Goal: Task Accomplishment & Management: Use online tool/utility

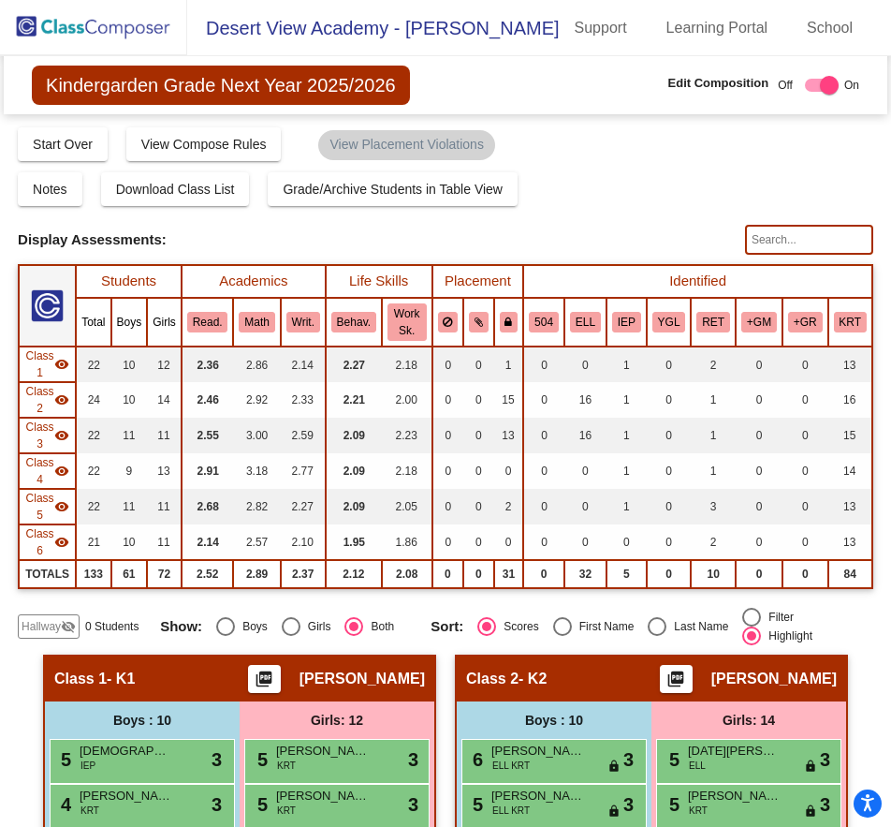
scroll to position [1404, 0]
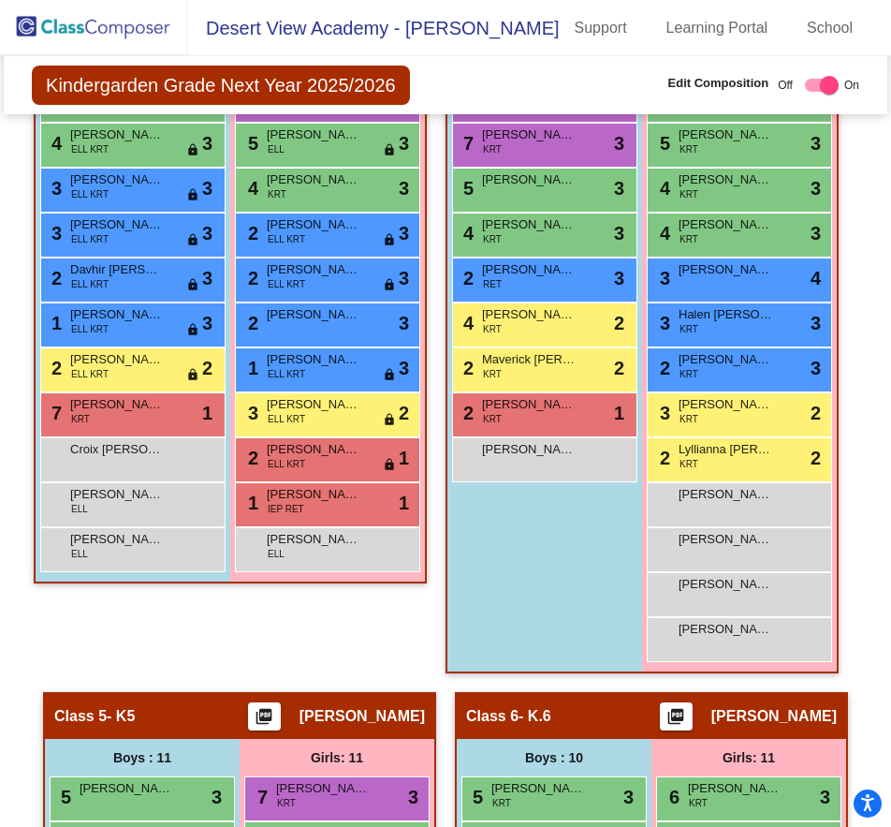
click at [69, 20] on img at bounding box center [93, 27] width 187 height 55
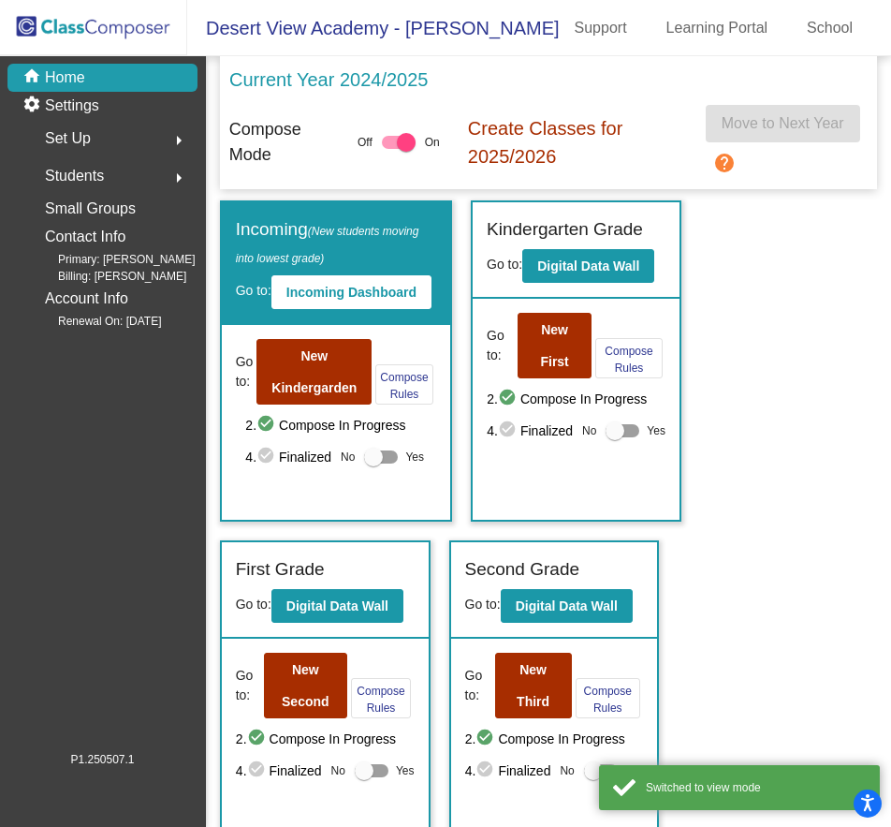
scroll to position [281, 0]
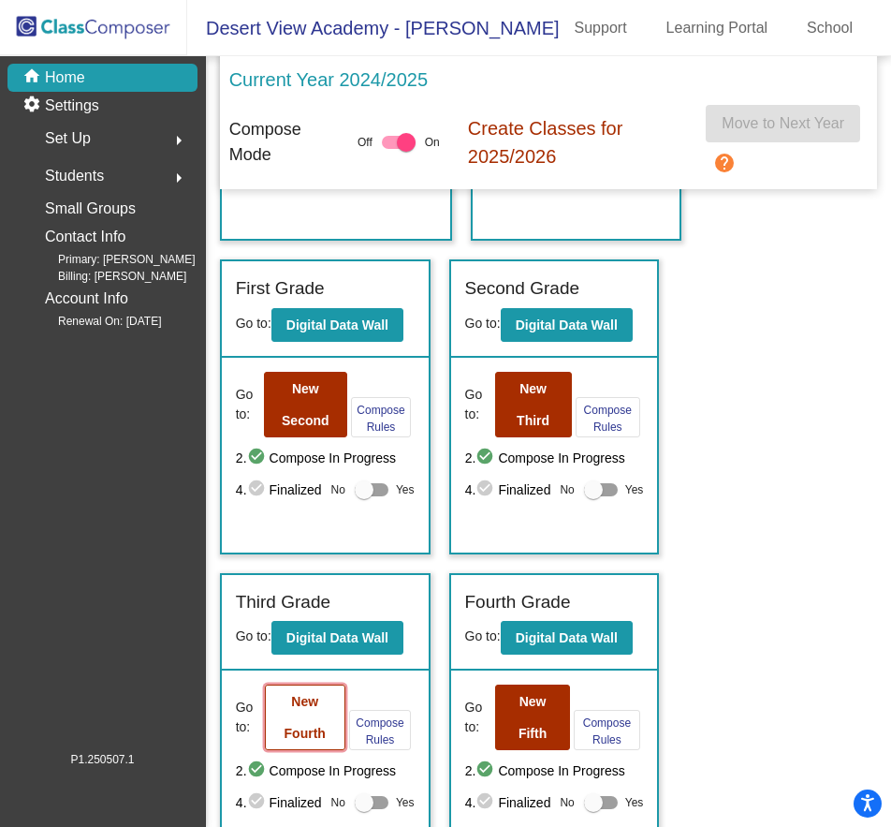
click at [312, 730] on b "New Fourth" at bounding box center [305, 717] width 41 height 47
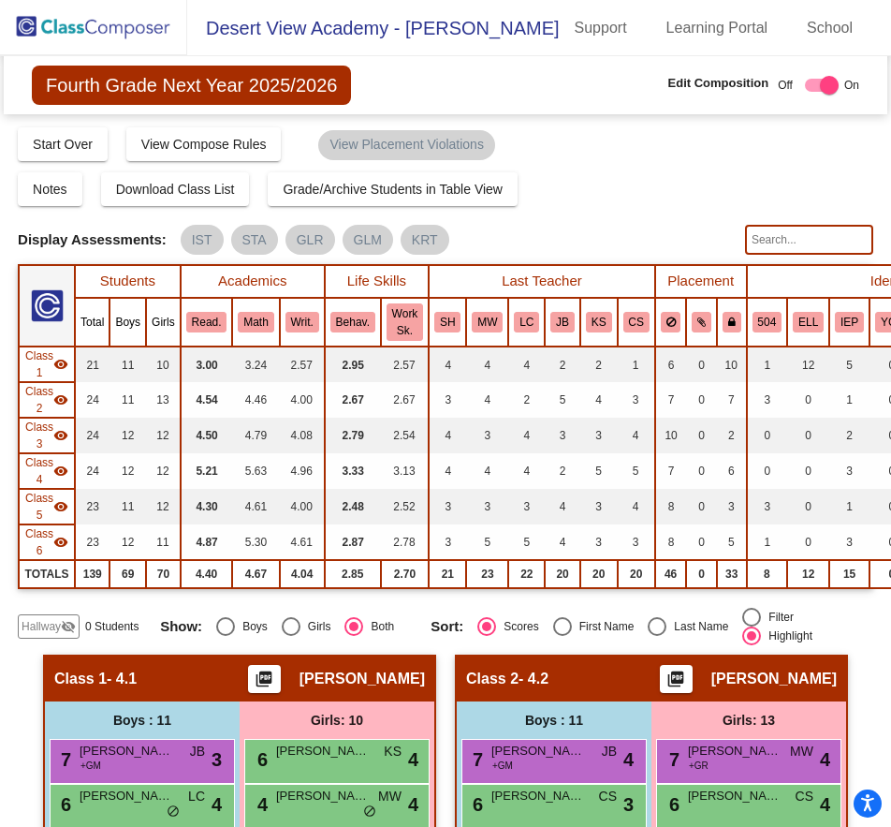
click at [748, 240] on input "text" at bounding box center [809, 240] width 128 height 30
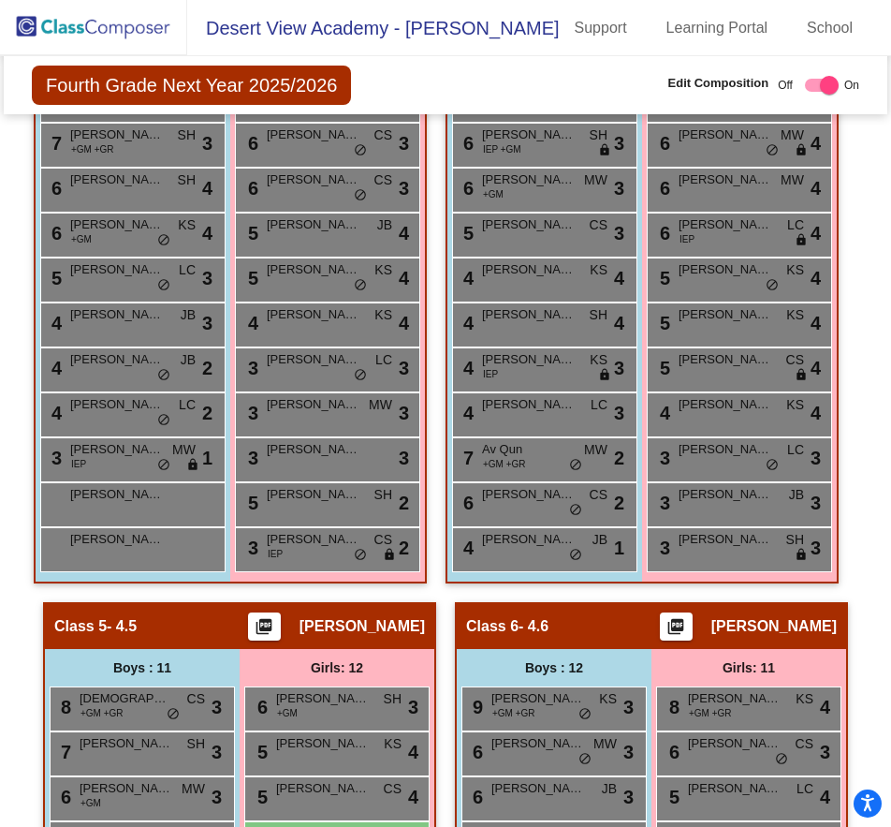
scroll to position [1842, 0]
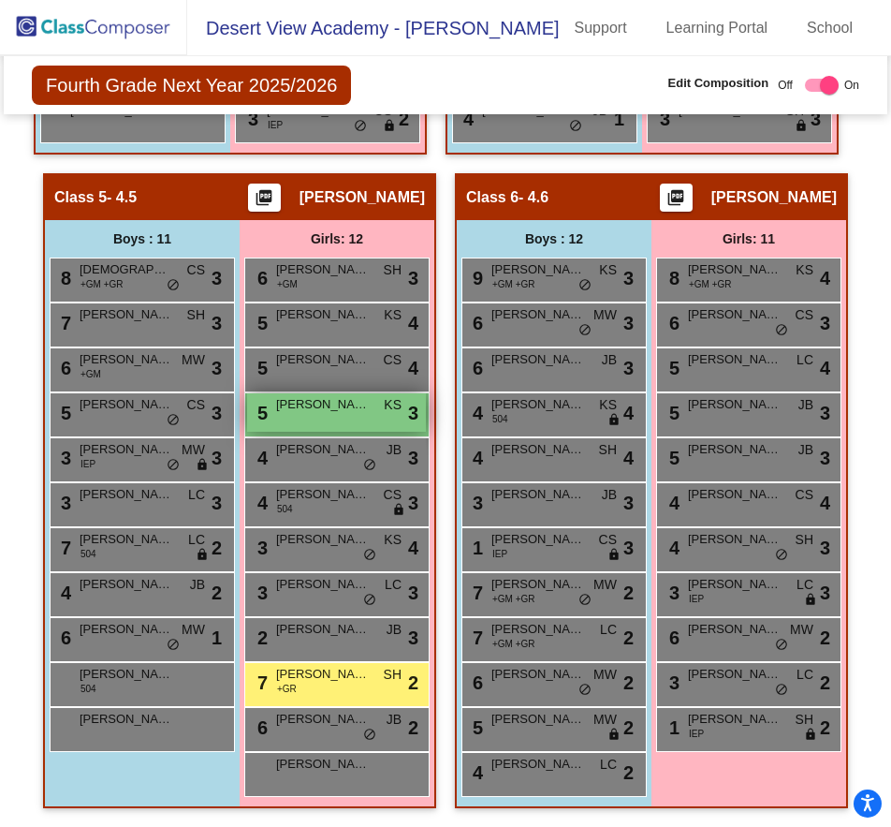
type input "Espin"
click at [349, 402] on span "[PERSON_NAME]" at bounding box center [323, 404] width 94 height 19
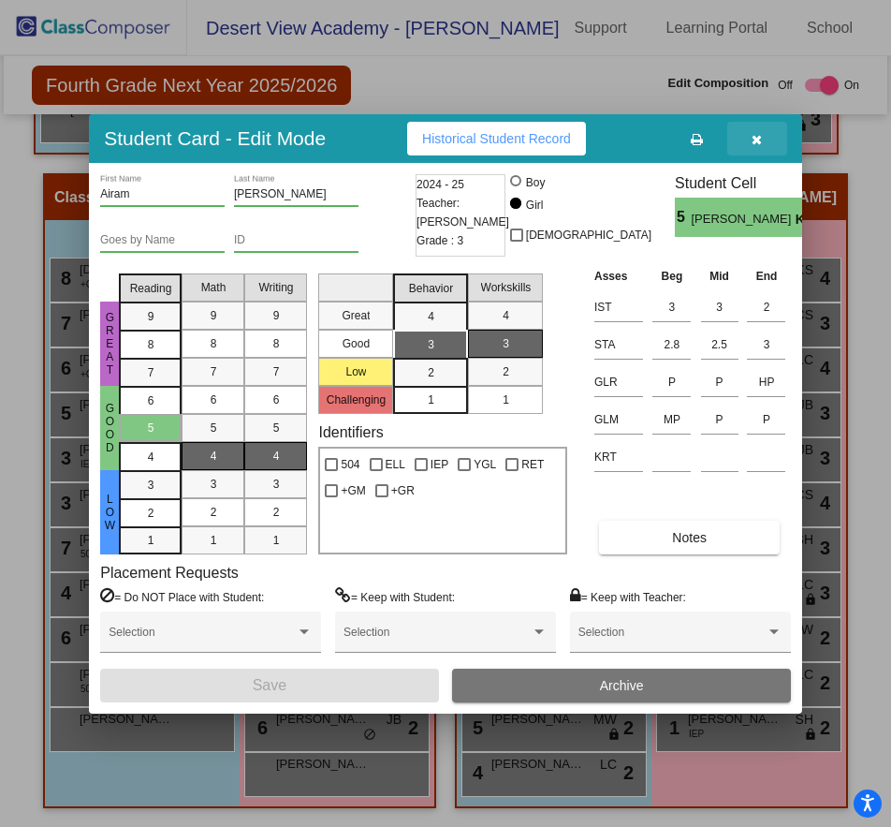
drag, startPoint x: 751, startPoint y: 138, endPoint x: 737, endPoint y: 157, distance: 24.2
click at [756, 133] on button "button" at bounding box center [757, 139] width 60 height 34
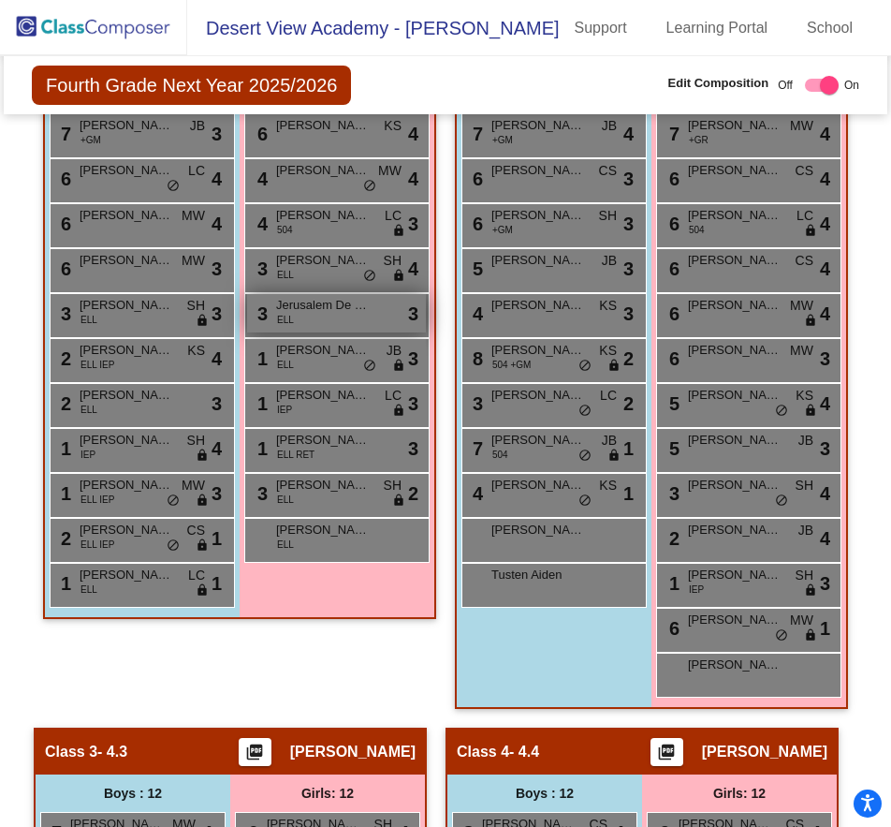
scroll to position [532, 0]
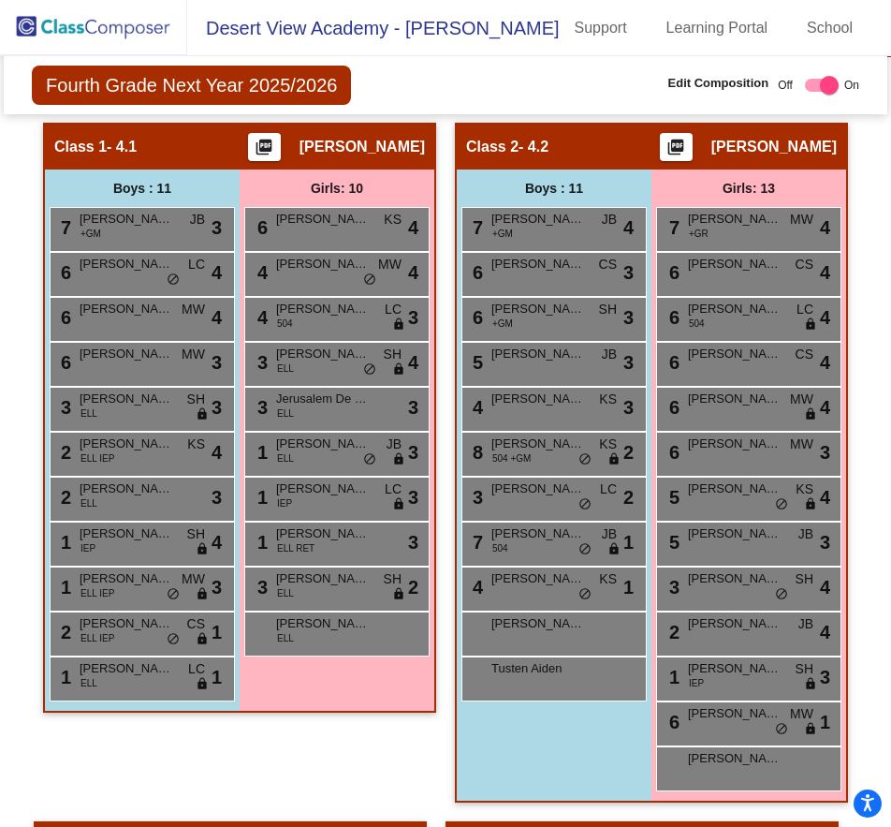
click at [139, 38] on img at bounding box center [93, 27] width 187 height 55
